Goal: Information Seeking & Learning: Find specific page/section

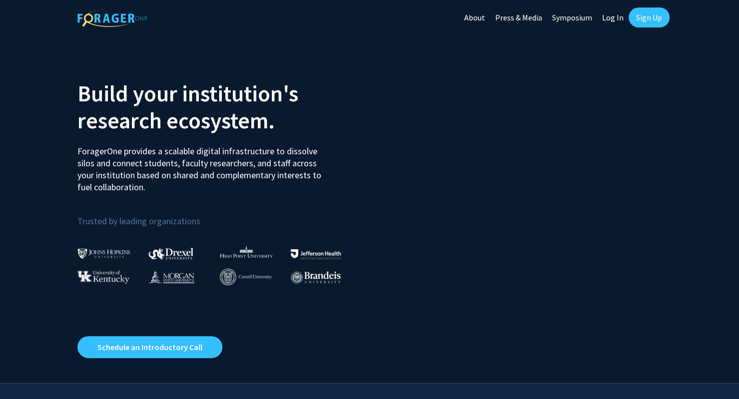
click at [645, 16] on link "Sign Up" at bounding box center [649, 17] width 41 height 20
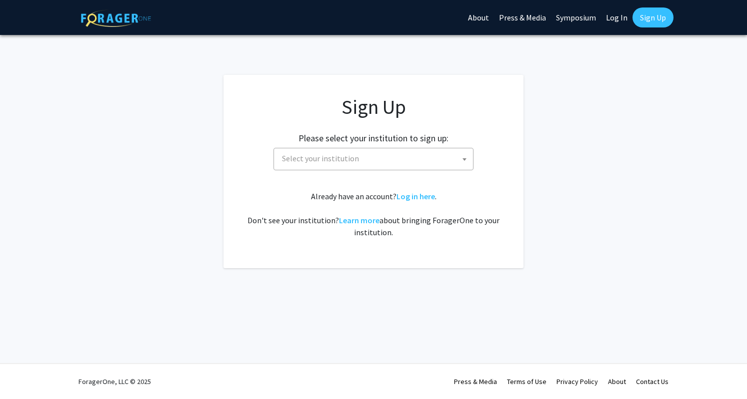
click at [352, 169] on span "Select your institution" at bounding box center [373, 159] width 200 height 22
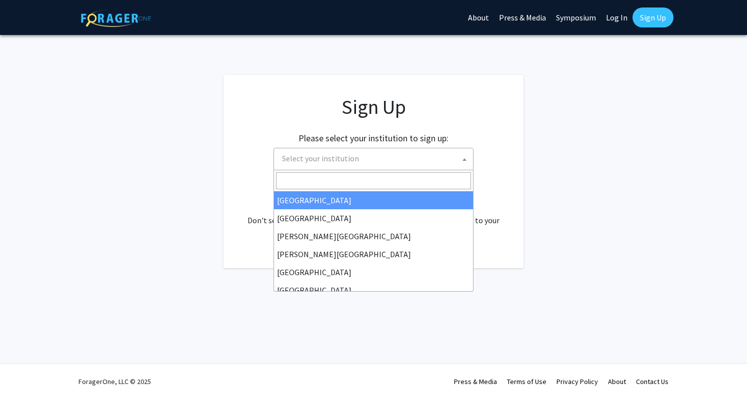
click at [364, 159] on span "Select your institution" at bounding box center [375, 158] width 195 height 20
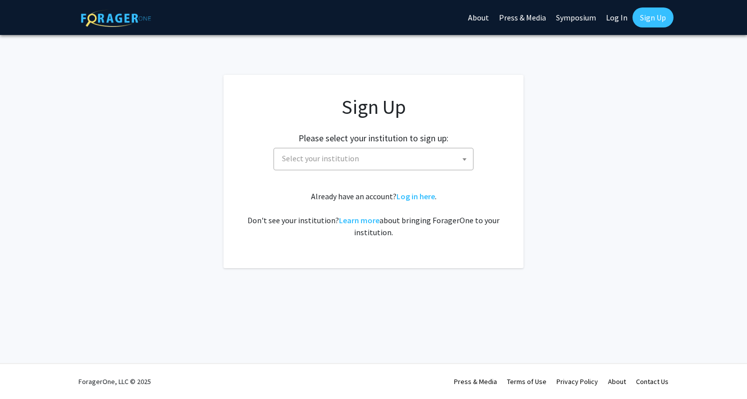
click at [344, 161] on span "Select your institution" at bounding box center [320, 158] width 77 height 10
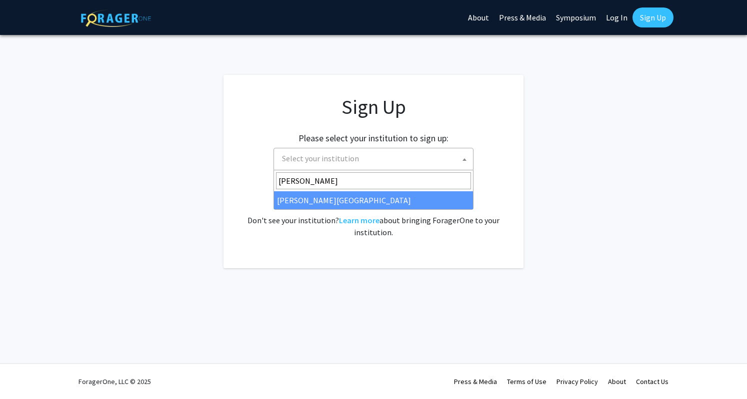
type input "[PERSON_NAME]"
select select "24"
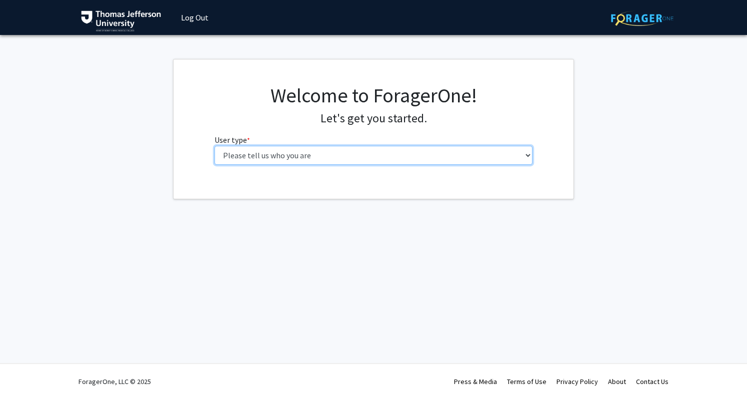
click at [379, 155] on select "Please tell us who you are Undergraduate Student Master's Student Doctoral Cand…" at bounding box center [373, 155] width 318 height 19
select select "3: doc"
click at [214, 146] on select "Please tell us who you are Undergraduate Student Master's Student Doctoral Cand…" at bounding box center [373, 155] width 318 height 19
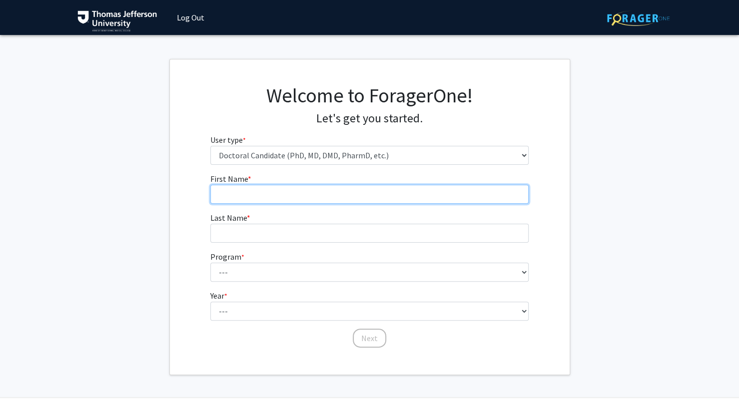
click at [328, 188] on input "First Name * required" at bounding box center [369, 194] width 318 height 19
type input "Ashley"
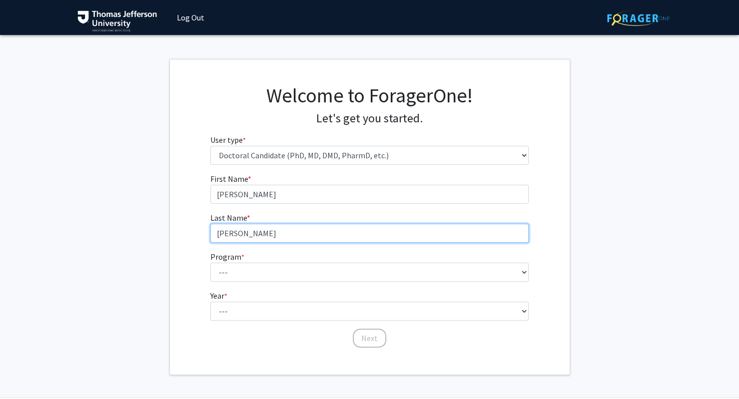
type input "Thommana"
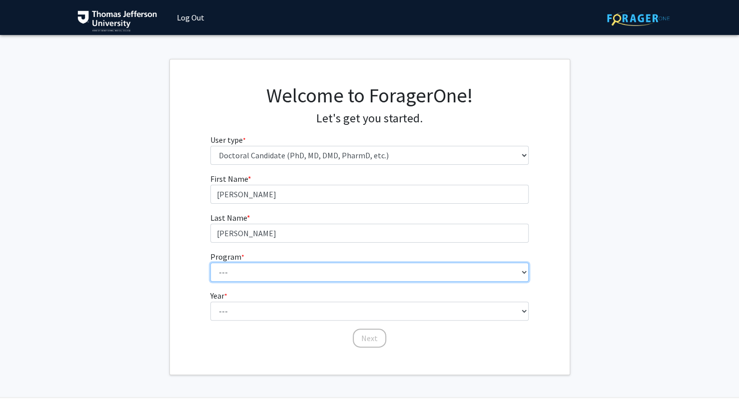
click at [274, 272] on select "--- Accelerated 3+3 BS in Health Sciences/Doctor of Occupational Therapy Accele…" at bounding box center [369, 272] width 318 height 19
select select "35: 815"
click at [210, 263] on select "--- Accelerated 3+3 BS in Health Sciences/Doctor of Occupational Therapy Accele…" at bounding box center [369, 272] width 318 height 19
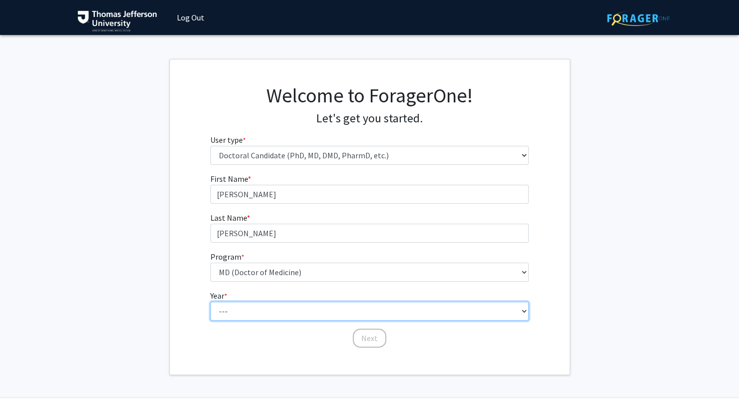
click at [242, 319] on select "--- First Year Second Year Third Year Fourth Year Fifth Year Sixth Year Seventh…" at bounding box center [369, 311] width 318 height 19
select select "1: first_year"
click at [210, 302] on select "--- First Year Second Year Third Year Fourth Year Fifth Year Sixth Year Seventh…" at bounding box center [369, 311] width 318 height 19
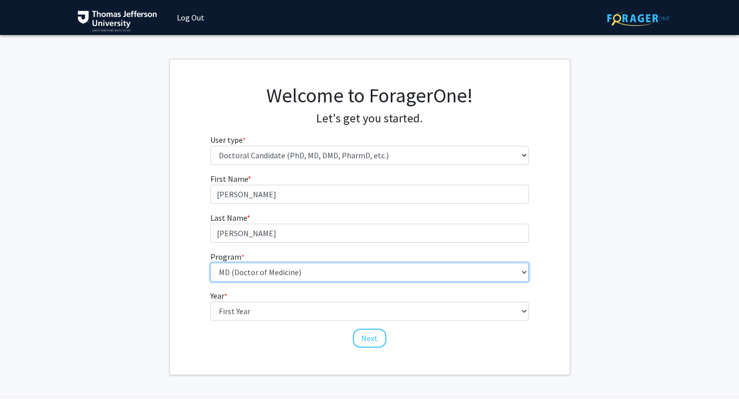
click at [246, 268] on select "--- Accelerated 3+3 BS in Health Sciences/Doctor of Occupational Therapy Accele…" at bounding box center [369, 272] width 318 height 19
select select "36: 777"
click at [210, 263] on select "--- Accelerated 3+3 BS in Health Sciences/Doctor of Occupational Therapy Accele…" at bounding box center [369, 272] width 318 height 19
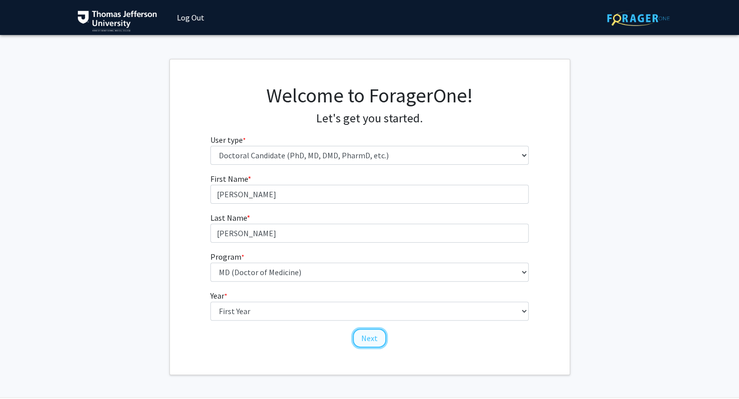
click at [366, 333] on button "Next" at bounding box center [369, 338] width 33 height 19
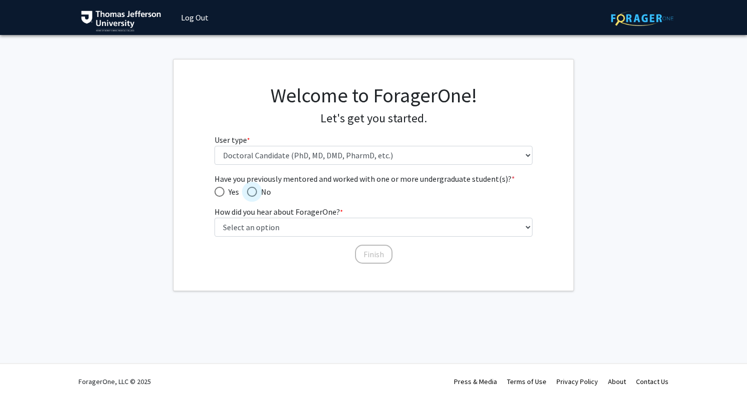
click at [248, 193] on span "Have you previously mentored and worked with one or more undergraduate student(…" at bounding box center [252, 192] width 10 height 10
click at [248, 193] on input "No" at bounding box center [252, 192] width 10 height 10
radio input "true"
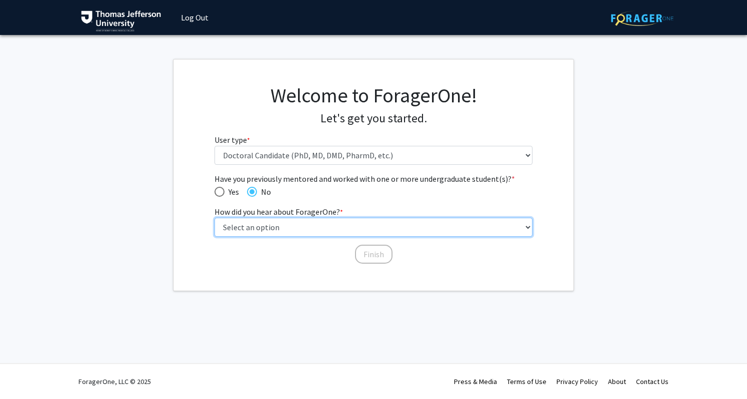
click at [270, 224] on select "Select an option Peer/student recommendation Faculty/staff recommendation Unive…" at bounding box center [373, 227] width 318 height 19
select select "2: faculty_recommendation"
click at [214, 218] on select "Select an option Peer/student recommendation Faculty/staff recommendation Unive…" at bounding box center [373, 227] width 318 height 19
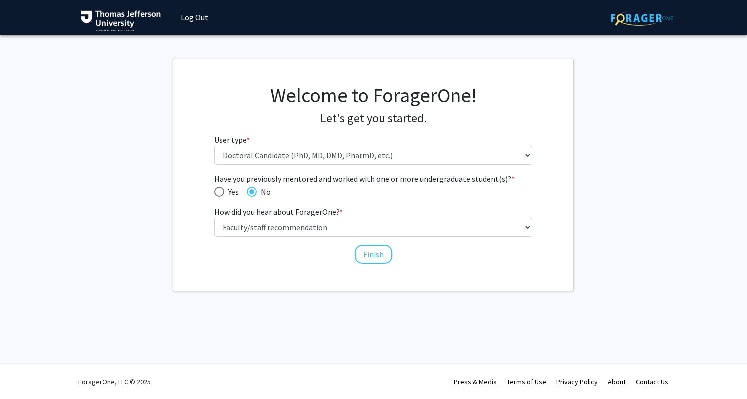
click at [394, 253] on div "Finish" at bounding box center [373, 250] width 318 height 10
click at [383, 253] on button "Finish" at bounding box center [373, 254] width 37 height 19
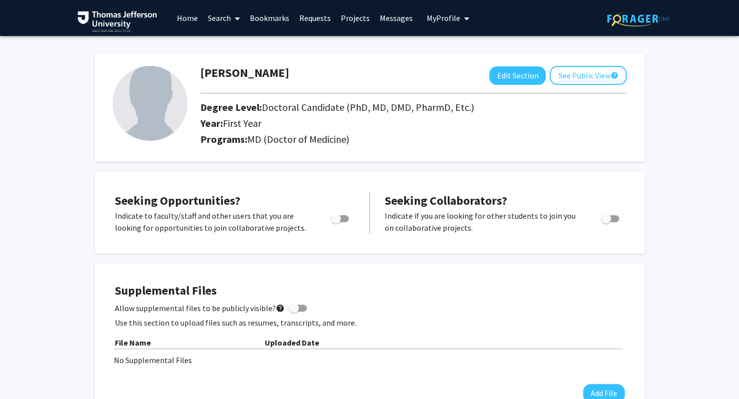
click at [220, 22] on link "Search" at bounding box center [224, 17] width 42 height 35
click at [185, 14] on link "Home" at bounding box center [187, 17] width 31 height 35
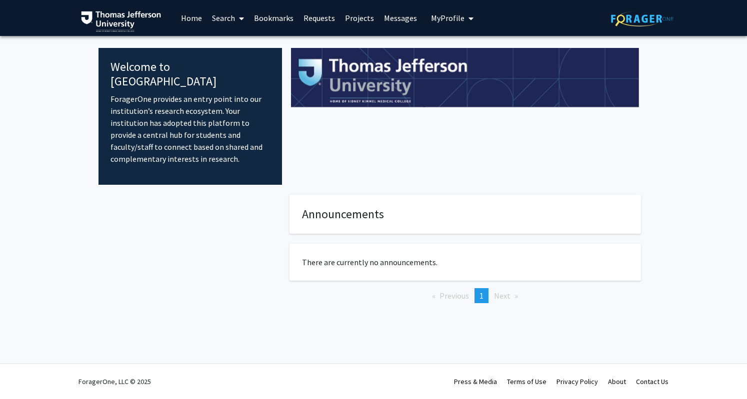
click at [353, 21] on link "Projects" at bounding box center [359, 17] width 39 height 35
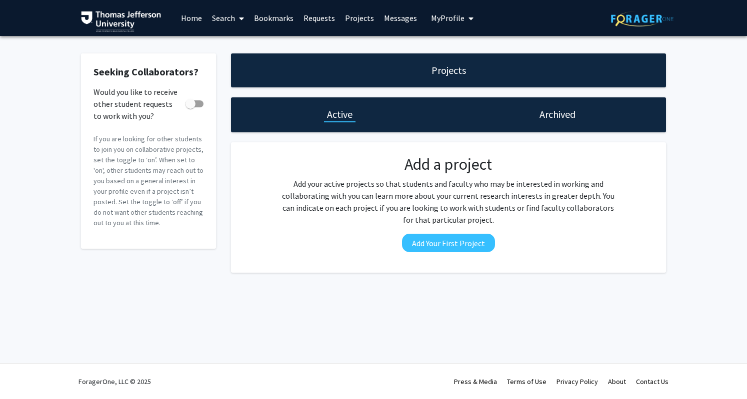
click at [225, 13] on link "Search" at bounding box center [228, 17] width 42 height 35
click at [234, 44] on span "Faculty/Staff" at bounding box center [243, 46] width 73 height 20
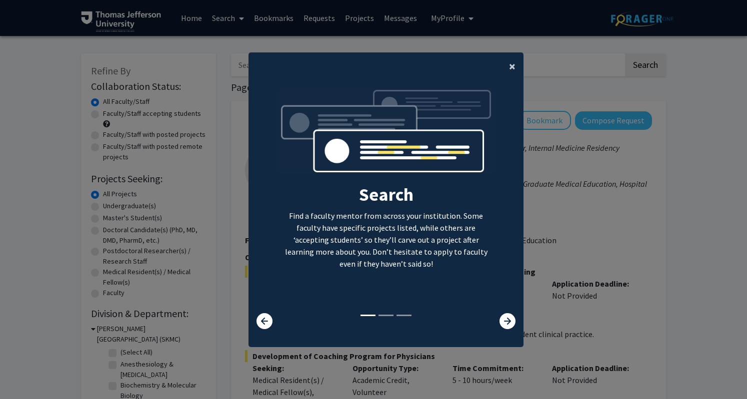
click at [510, 65] on span "×" at bounding box center [512, 65] width 6 height 15
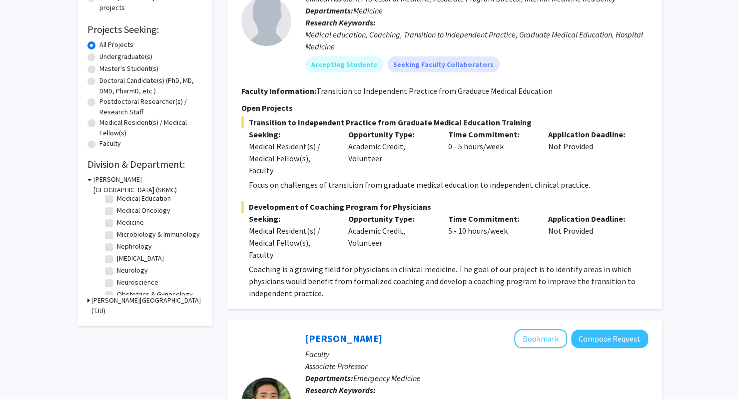
scroll to position [227, 0]
click at [117, 249] on label "Neurological Surgery" at bounding box center [140, 244] width 47 height 10
click at [117, 245] on input "Neurological Surgery" at bounding box center [120, 242] width 6 height 6
checkbox input "true"
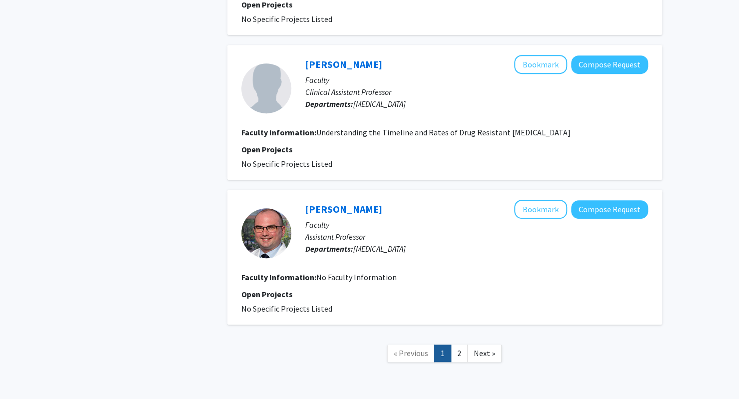
scroll to position [2447, 0]
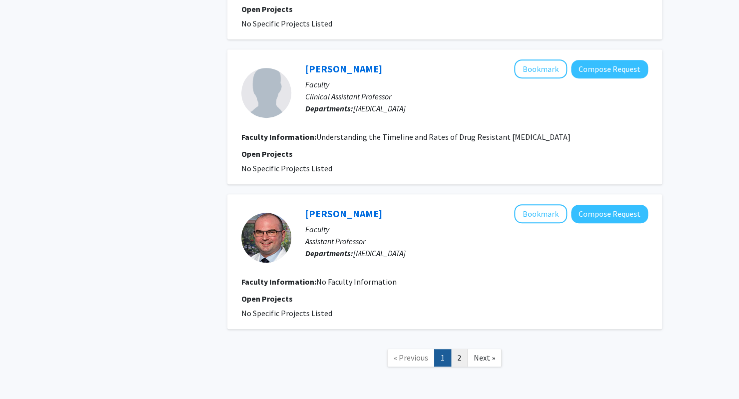
click at [457, 349] on link "2" at bounding box center [459, 357] width 17 height 17
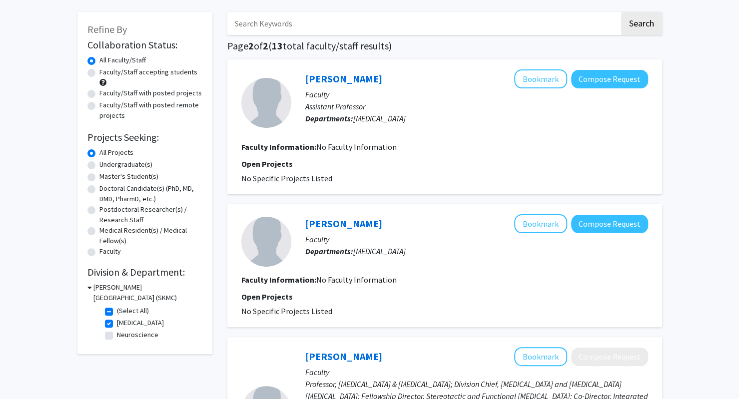
scroll to position [42, 0]
click at [109, 331] on fg-checkbox "Neuroscience Neuroscience" at bounding box center [152, 335] width 95 height 12
click at [117, 336] on label "Neuroscience" at bounding box center [137, 334] width 41 height 10
click at [117, 336] on input "Neuroscience" at bounding box center [120, 332] width 6 height 6
checkbox input "true"
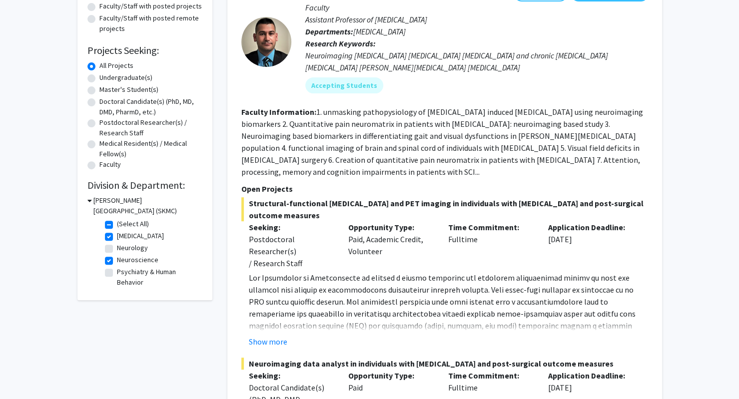
scroll to position [129, 0]
click at [117, 246] on label "Neurology" at bounding box center [132, 247] width 31 height 10
click at [117, 246] on input "Neurology" at bounding box center [120, 245] width 6 height 6
checkbox input "true"
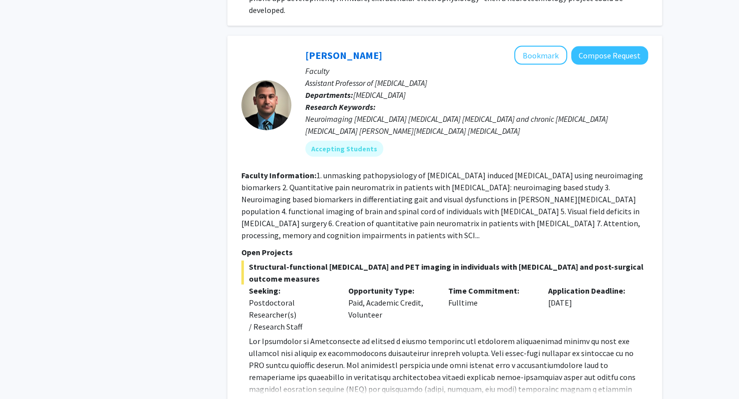
scroll to position [1274, 0]
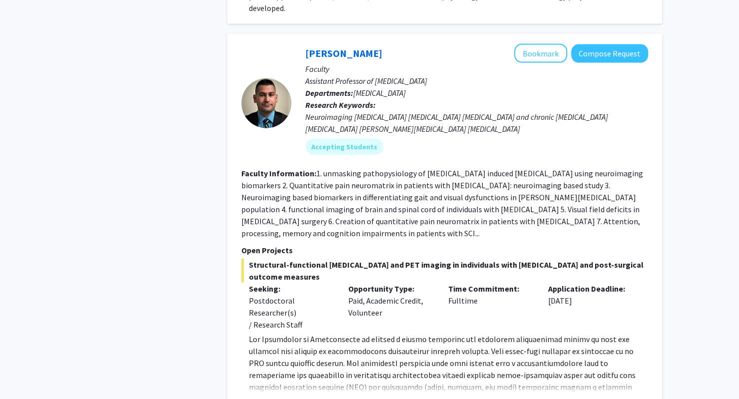
drag, startPoint x: 378, startPoint y: 66, endPoint x: 300, endPoint y: 62, distance: 78.1
click at [300, 62] on div "Mahdi Alizedah Bookmark Compose Request Faculty Assistant Professor of Neurosur…" at bounding box center [469, 103] width 357 height 118
copy link "Mahdi Alizedah"
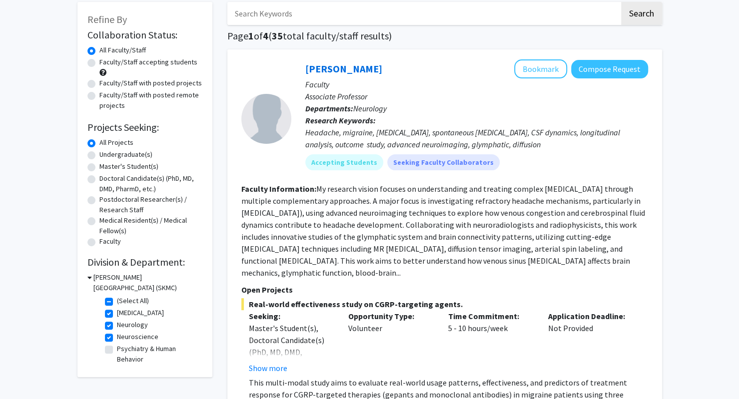
scroll to position [52, 0]
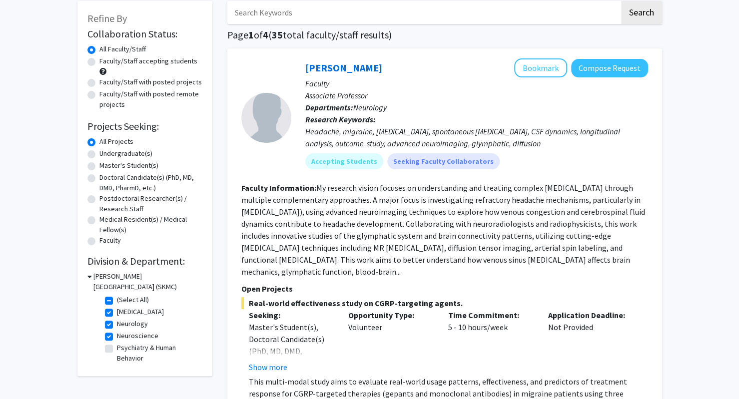
click at [121, 178] on label "Doctoral Candidate(s) (PhD, MD, DMD, PharmD, etc.)" at bounding box center [150, 182] width 103 height 21
click at [106, 178] on input "Doctoral Candidate(s) (PhD, MD, DMD, PharmD, etc.)" at bounding box center [102, 175] width 6 height 6
radio input "true"
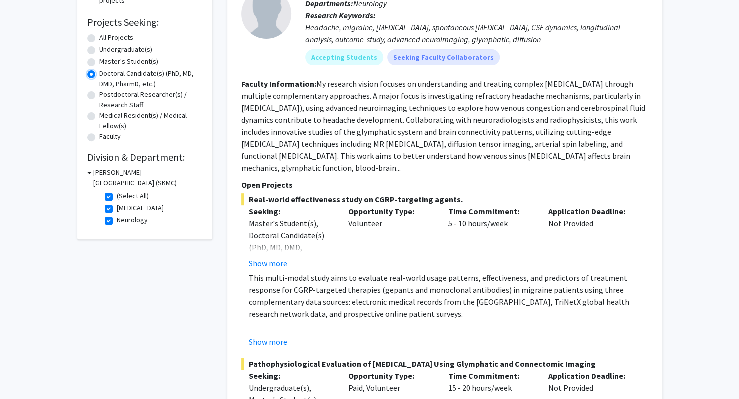
scroll to position [157, 0]
